Goal: Find specific page/section: Find specific page/section

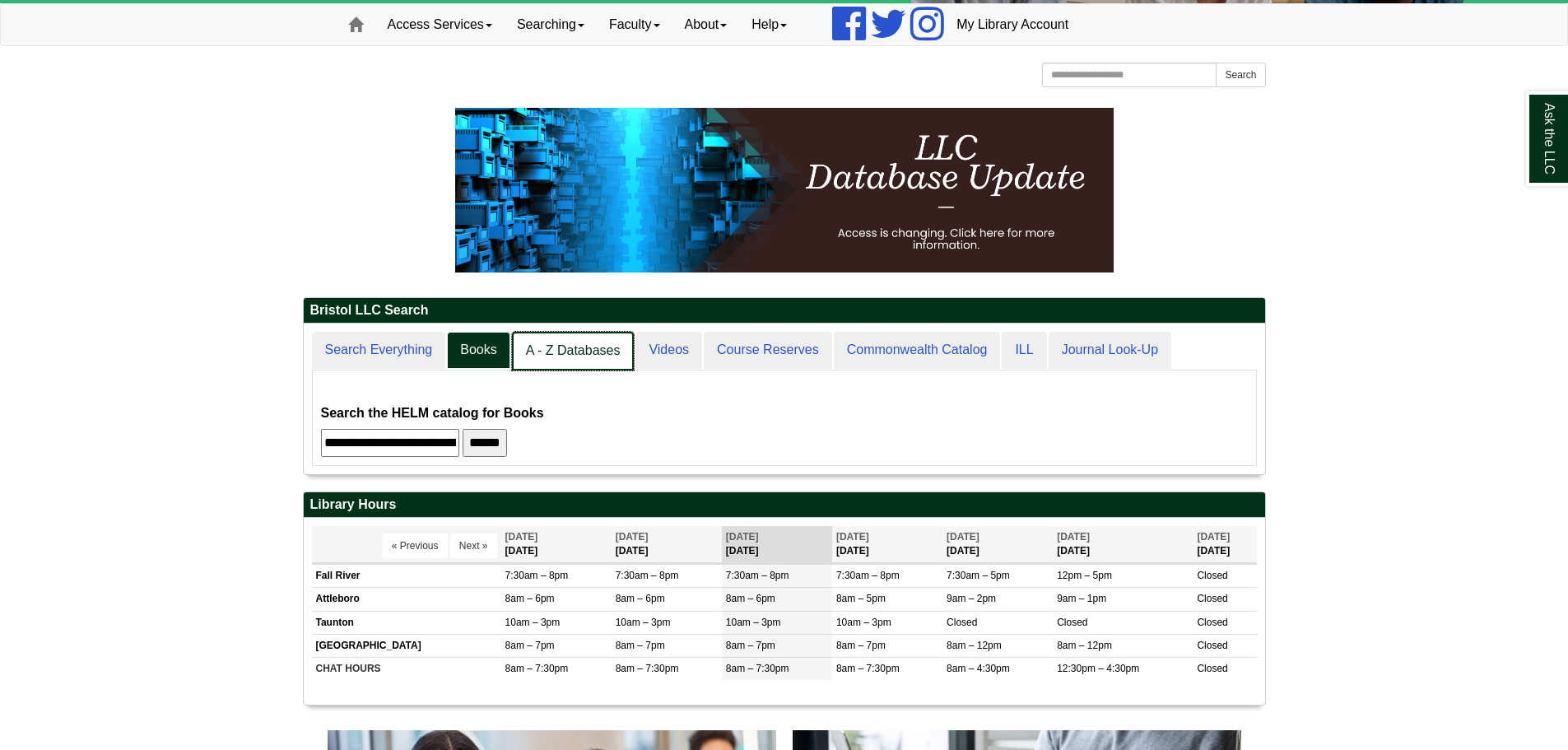
click at [599, 356] on link "A - Z Databases" at bounding box center [574, 351] width 123 height 39
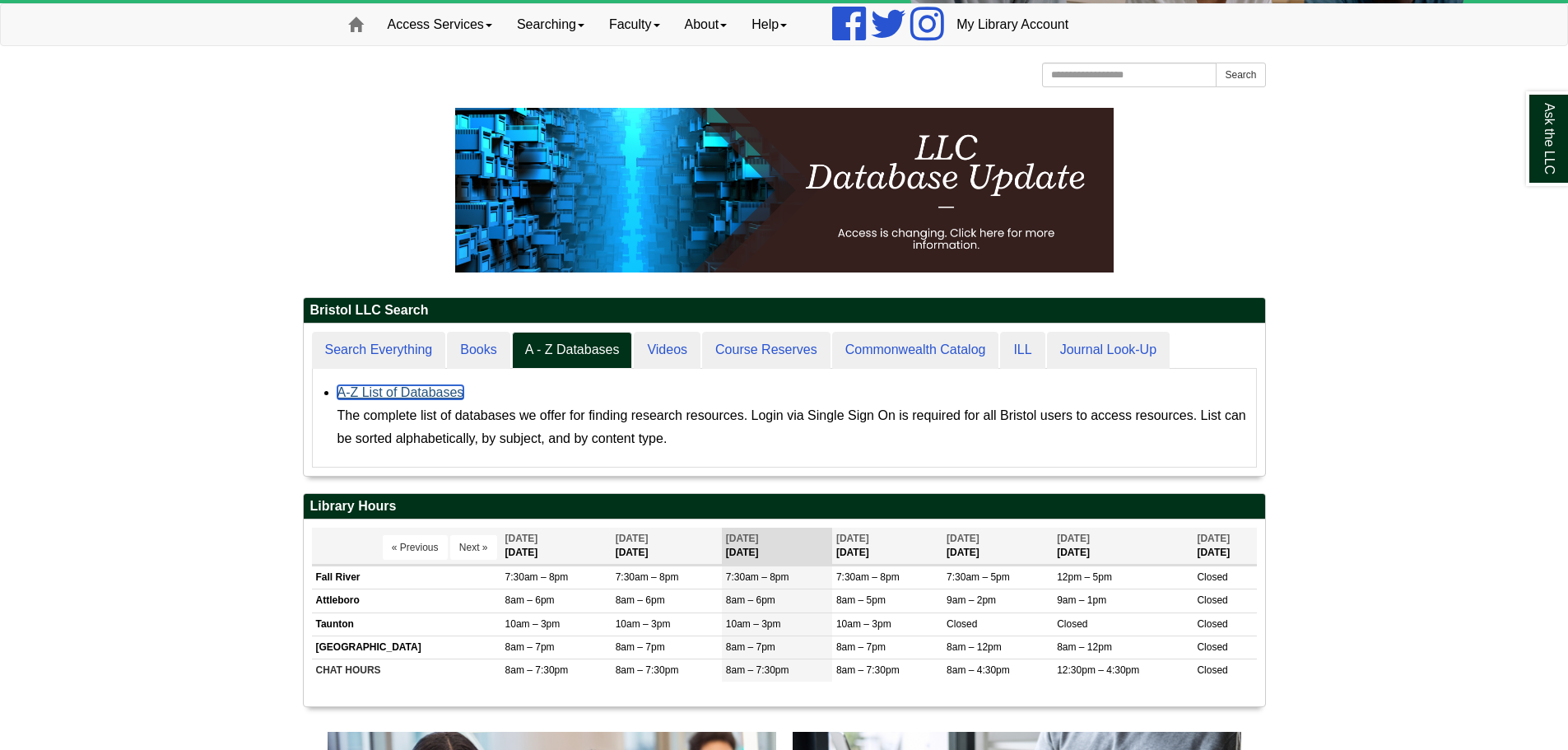
click at [435, 390] on link "A-Z List of Databases" at bounding box center [401, 392] width 127 height 14
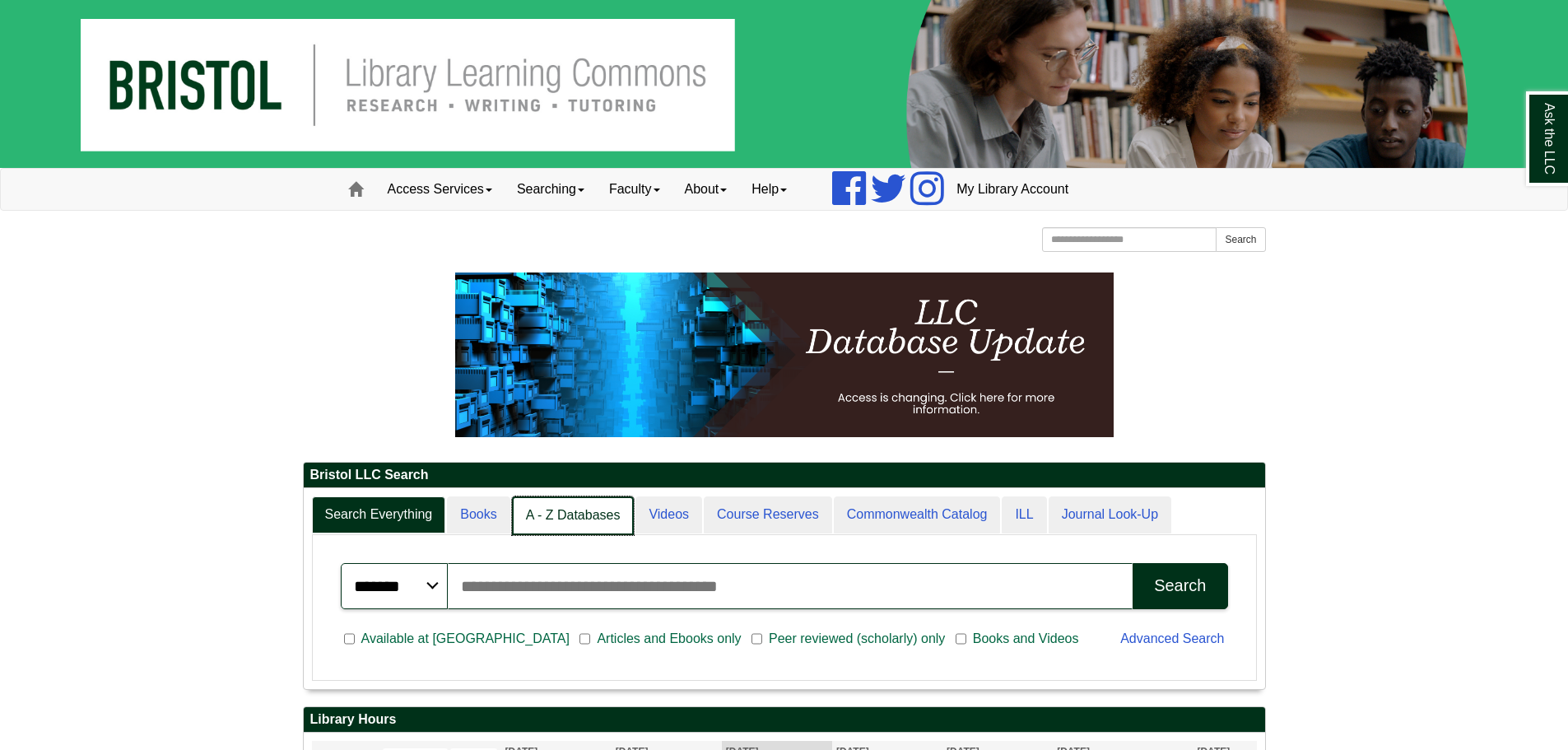
click at [563, 517] on link "A - Z Databases" at bounding box center [574, 516] width 123 height 39
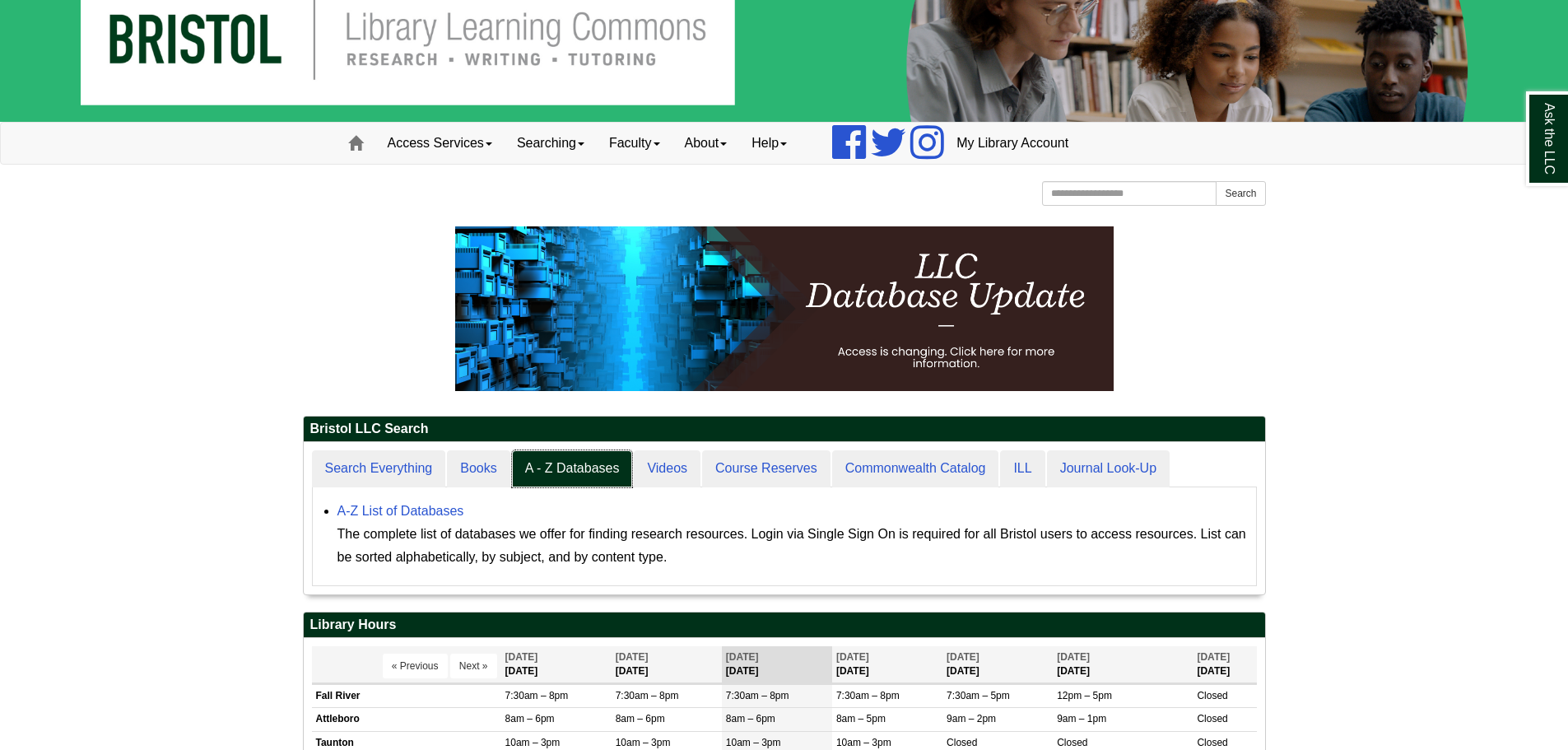
scroll to position [82, 0]
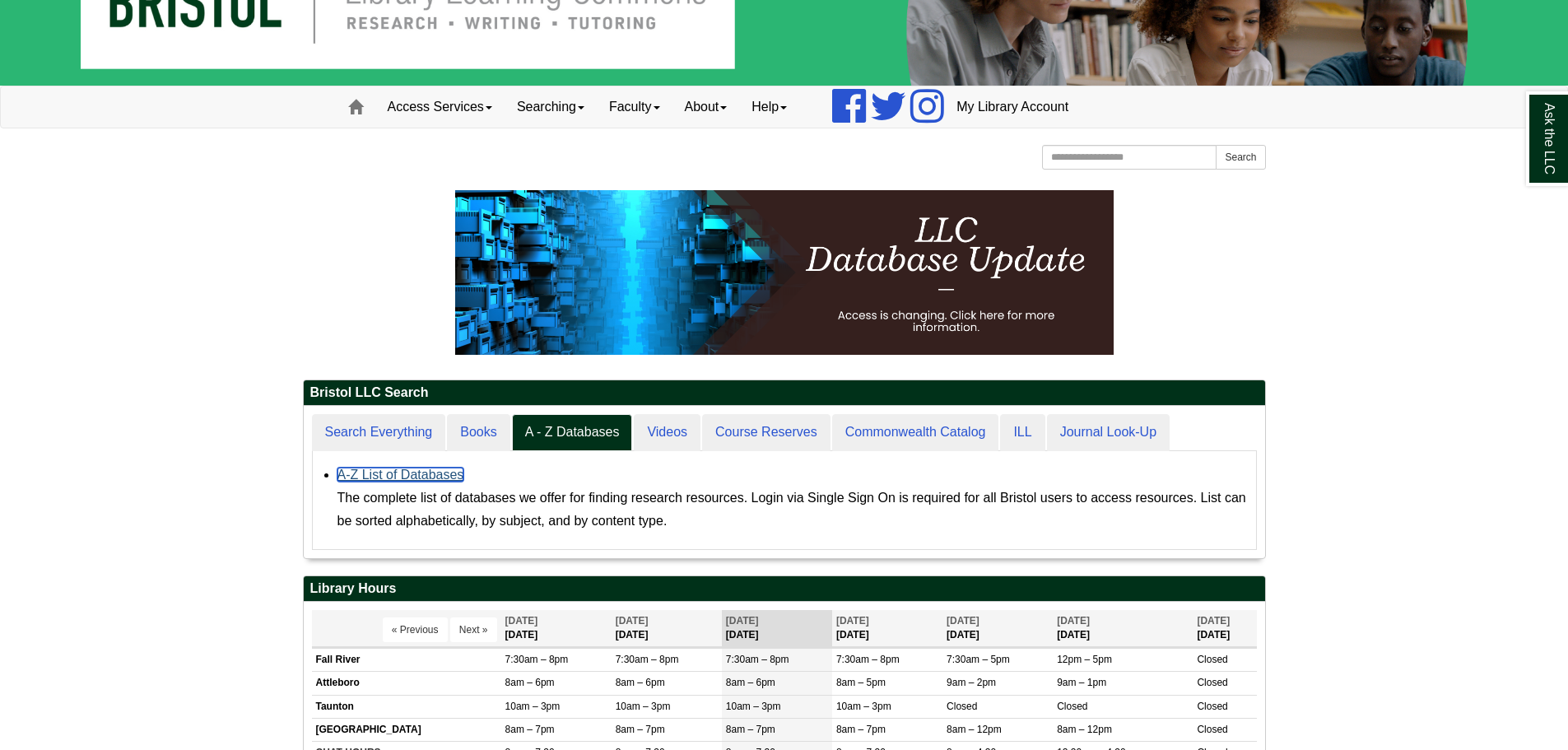
click at [450, 479] on link "A-Z List of Databases" at bounding box center [401, 474] width 127 height 14
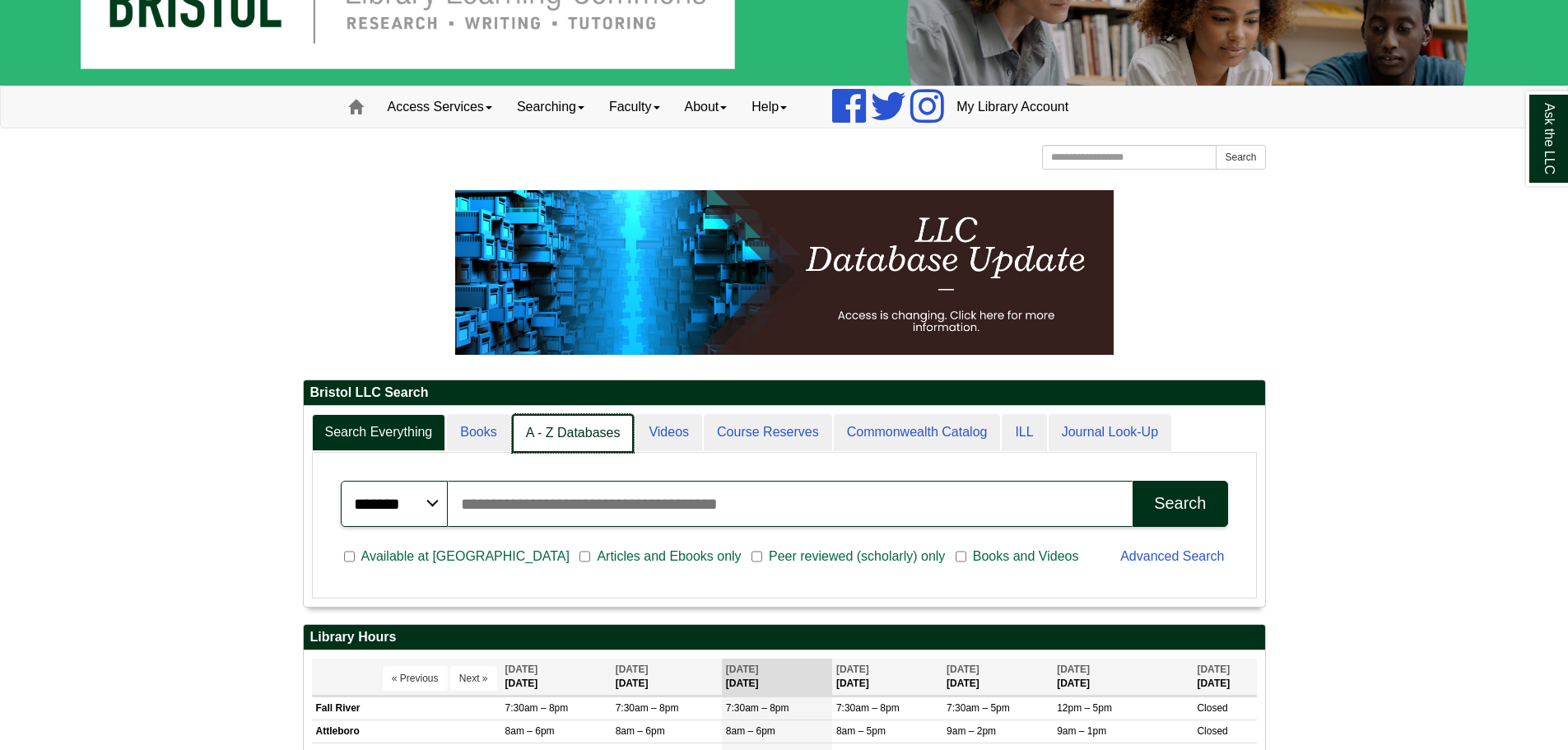
scroll to position [8, 8]
click at [548, 435] on link "A - Z Databases" at bounding box center [574, 433] width 123 height 39
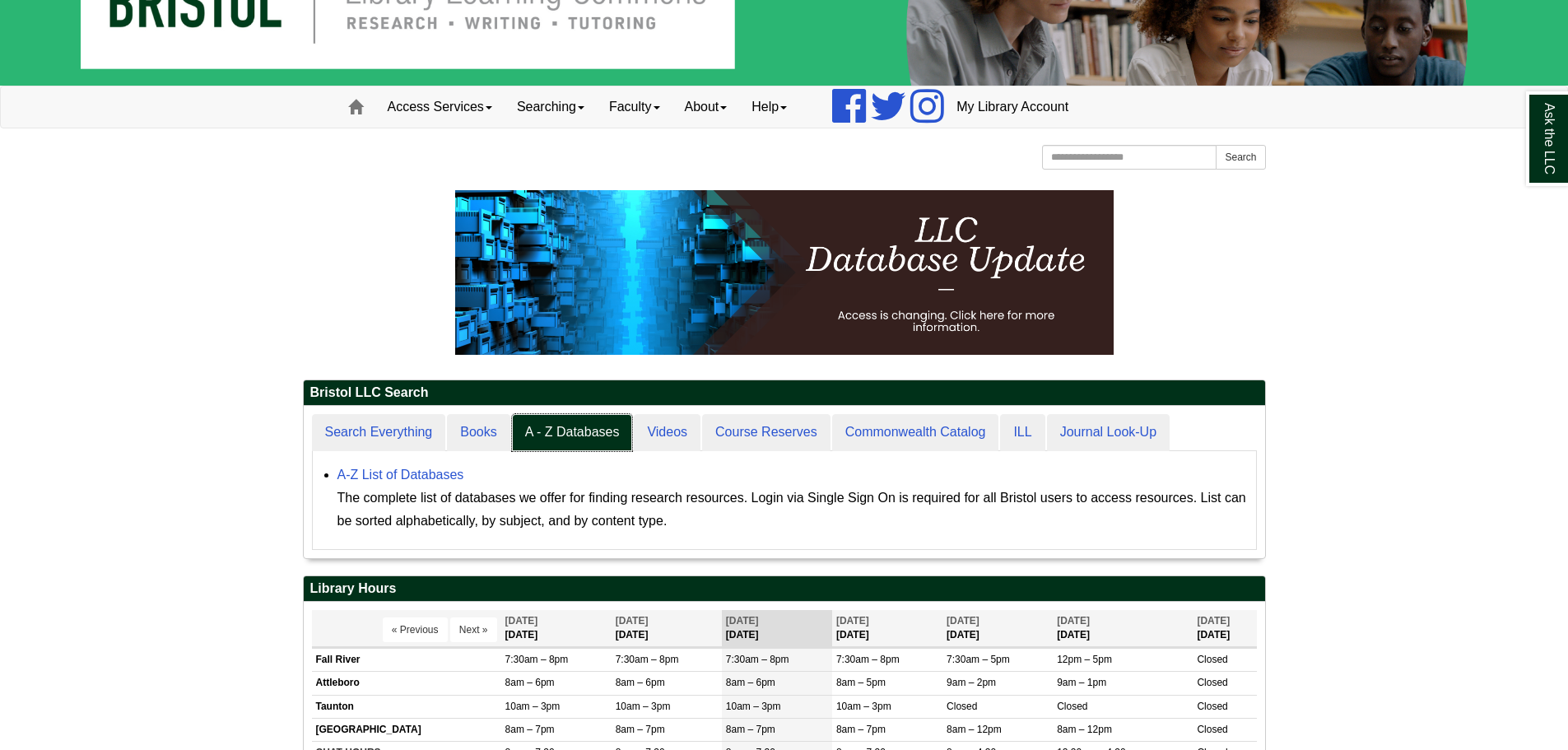
scroll to position [152, 962]
click at [401, 470] on link "A-Z List of Databases" at bounding box center [401, 474] width 127 height 14
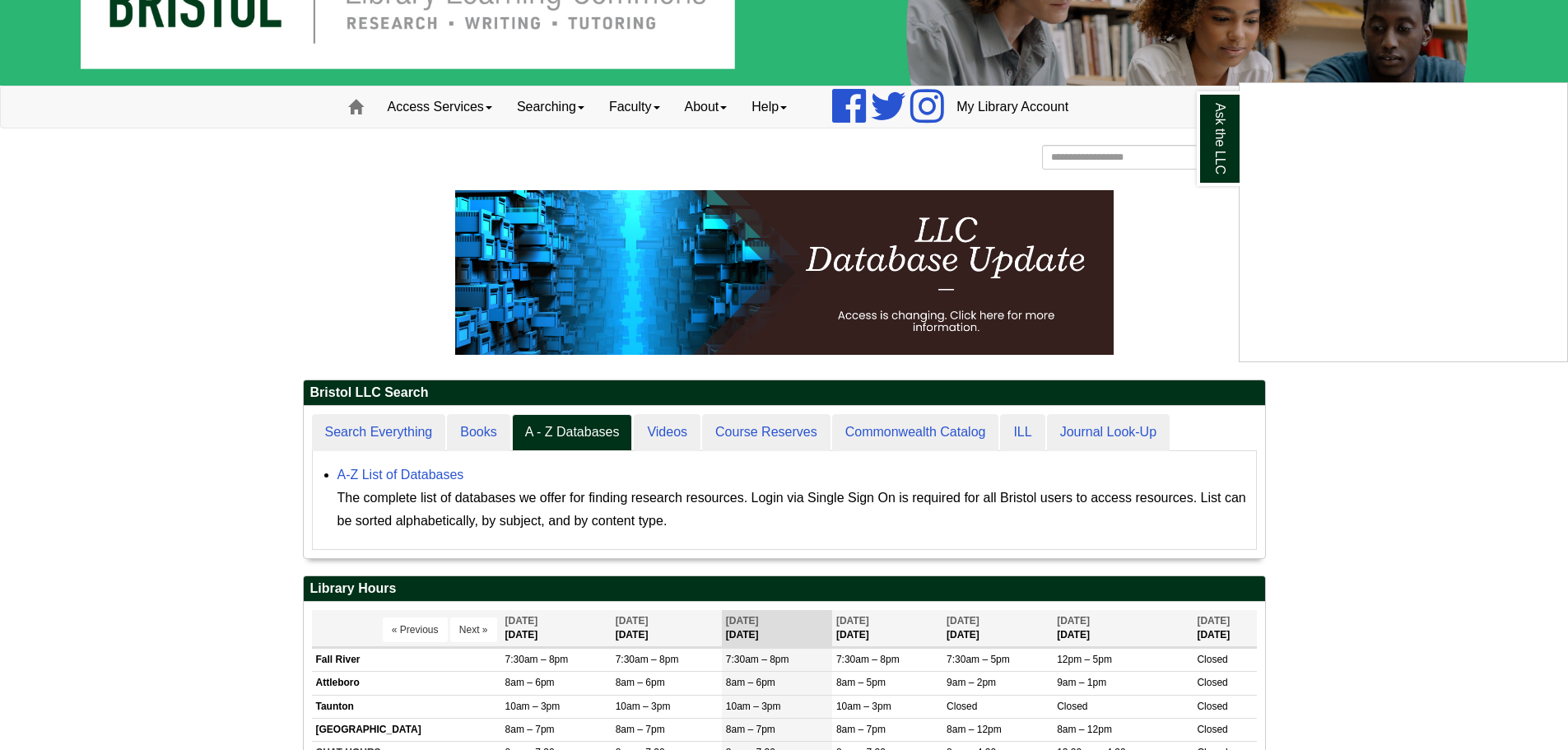
click at [439, 468] on div "Ask the LLC" at bounding box center [784, 375] width 1568 height 750
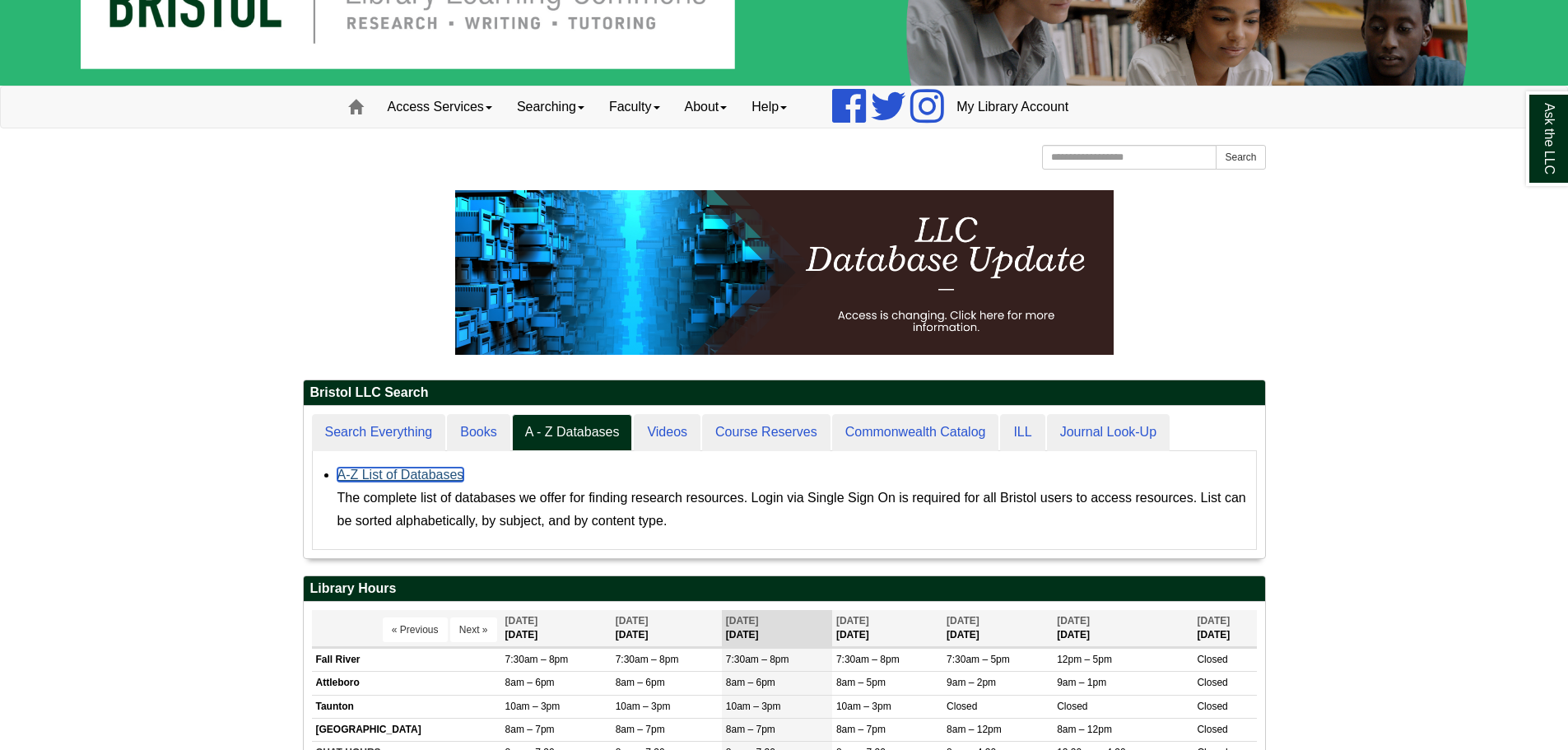
click at [439, 470] on link "A-Z List of Databases" at bounding box center [401, 474] width 127 height 14
